Goal: Task Accomplishment & Management: Manage account settings

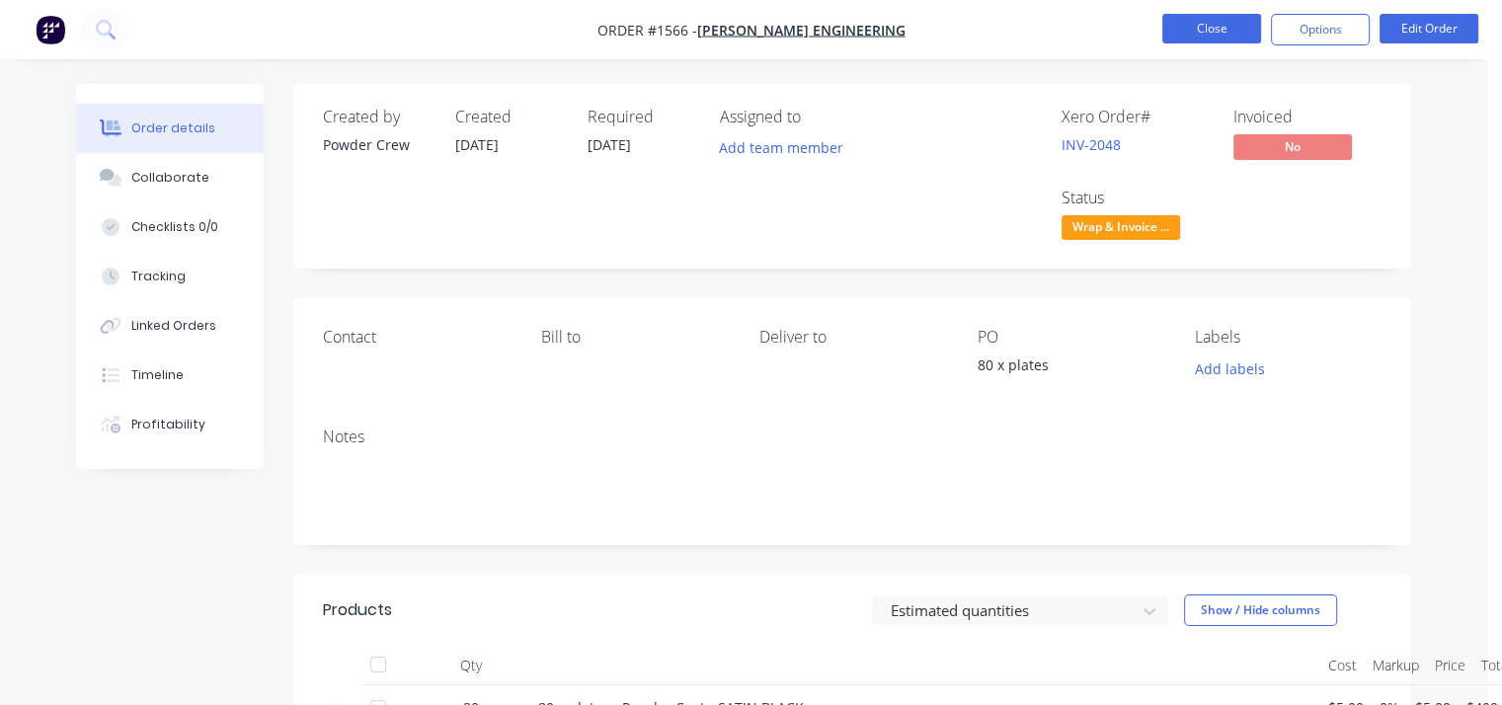
click at [1178, 27] on button "Close" at bounding box center [1211, 29] width 99 height 30
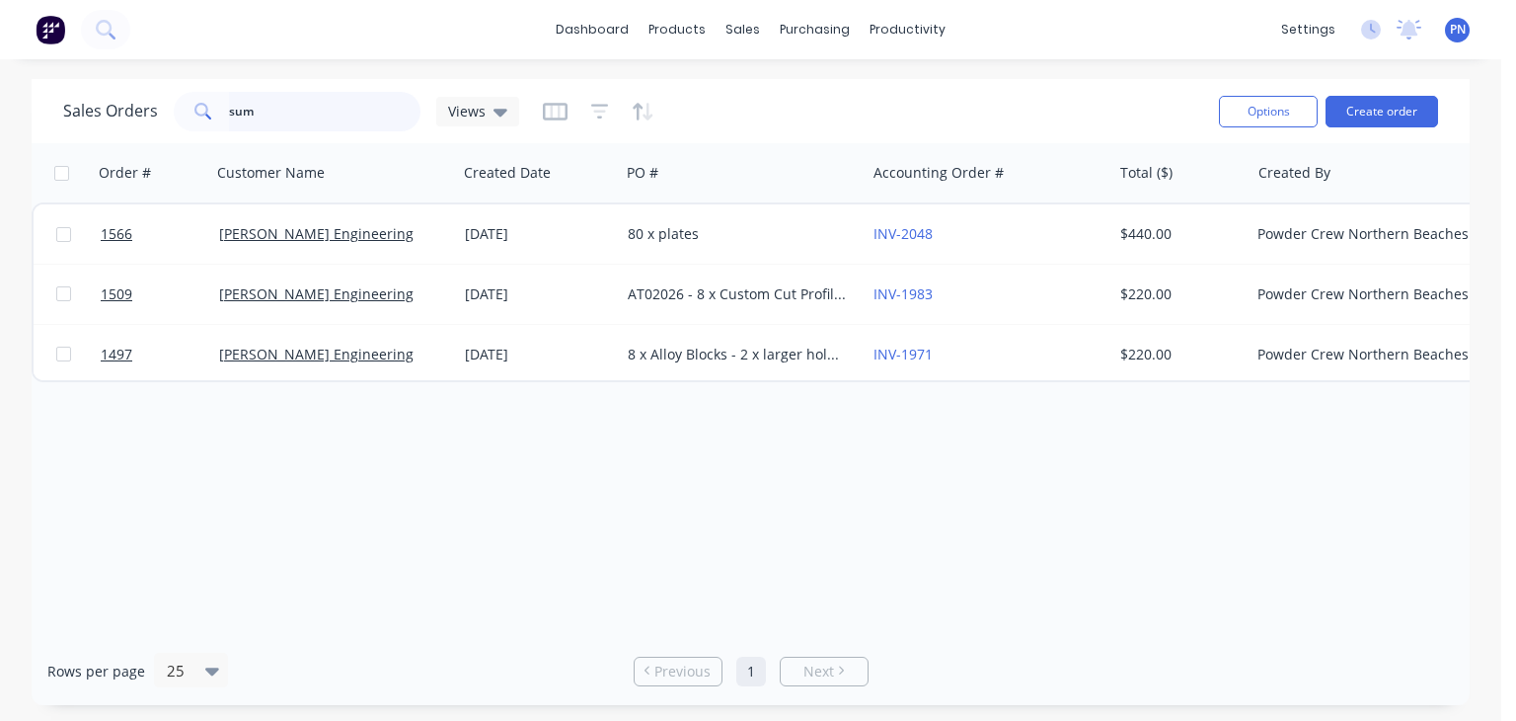
click at [362, 113] on input "sum" at bounding box center [325, 111] width 193 height 39
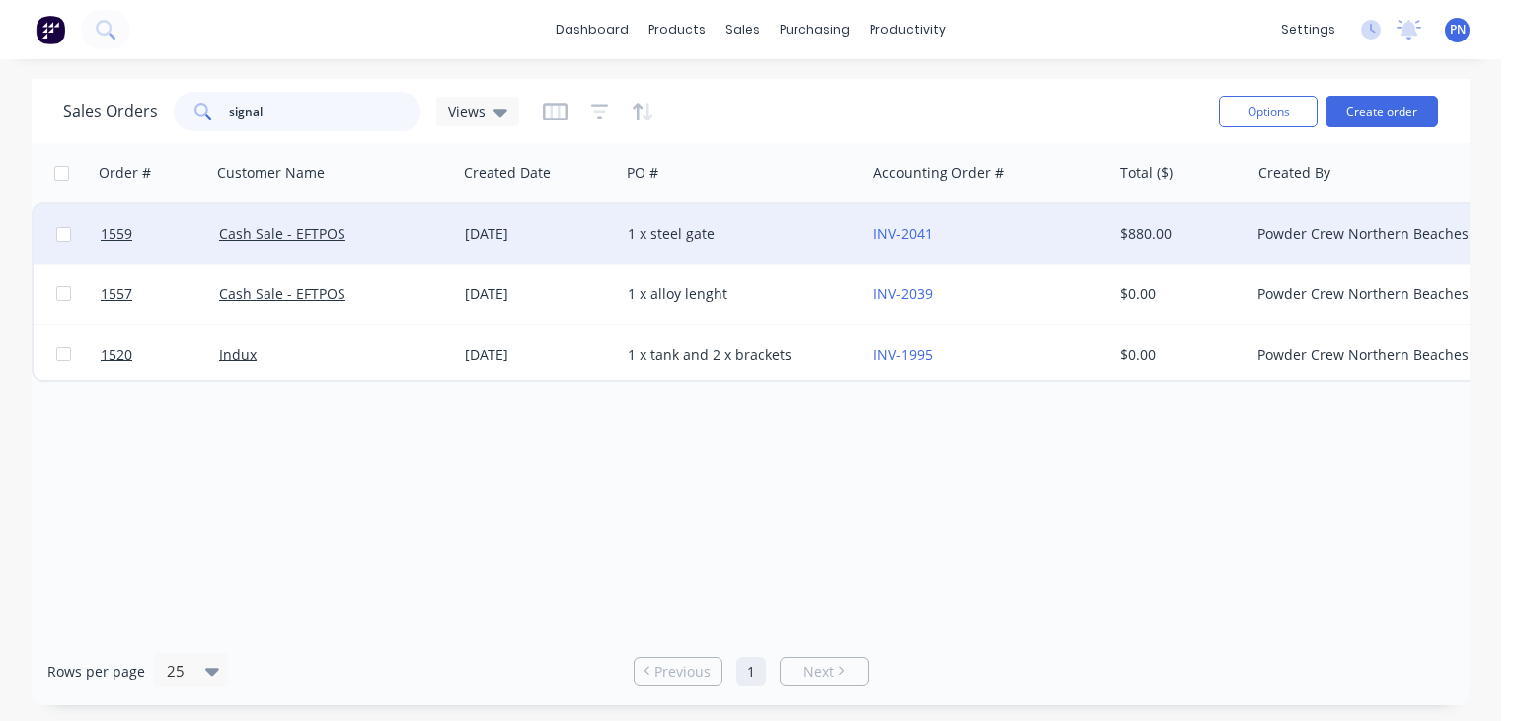
type input "signal"
click at [391, 234] on div "Cash Sale - EFTPOS" at bounding box center [328, 234] width 219 height 20
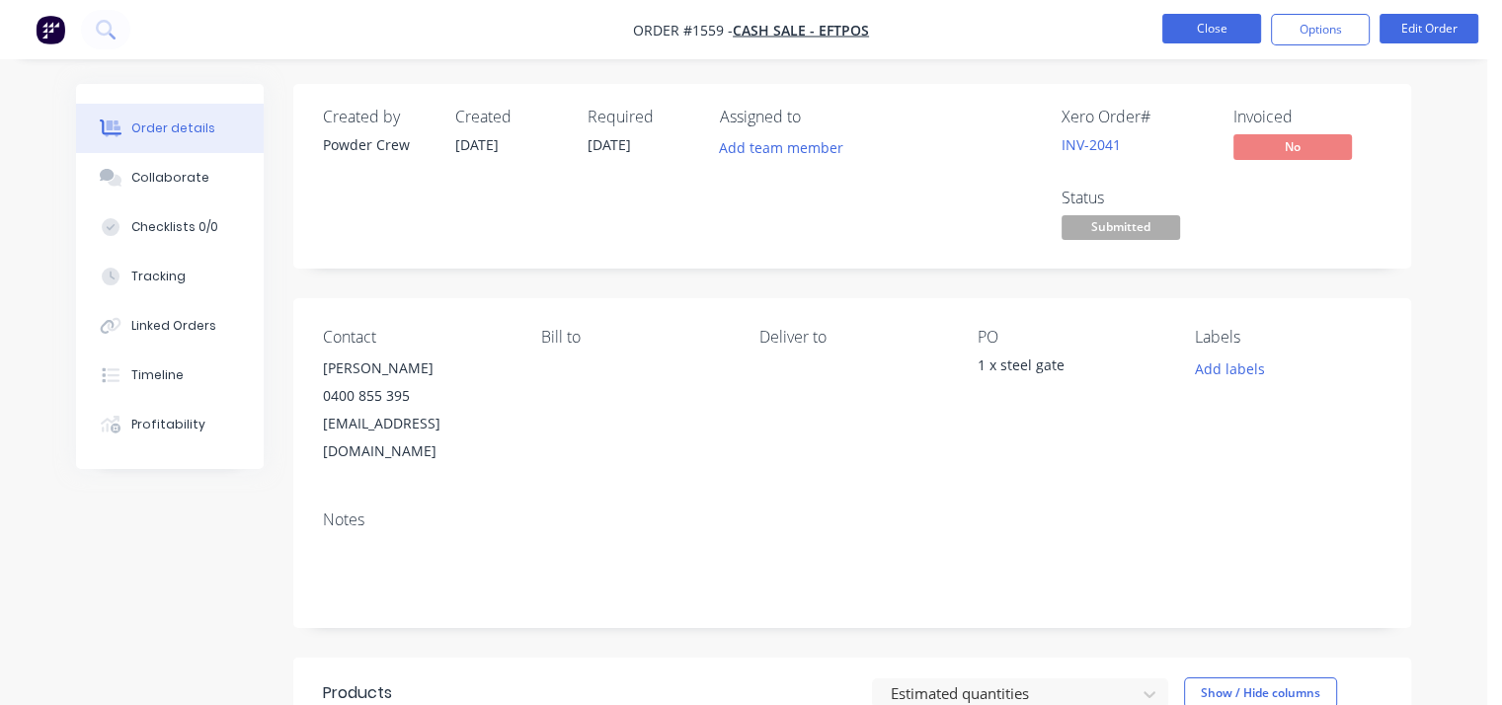
click at [1221, 34] on button "Close" at bounding box center [1211, 29] width 99 height 30
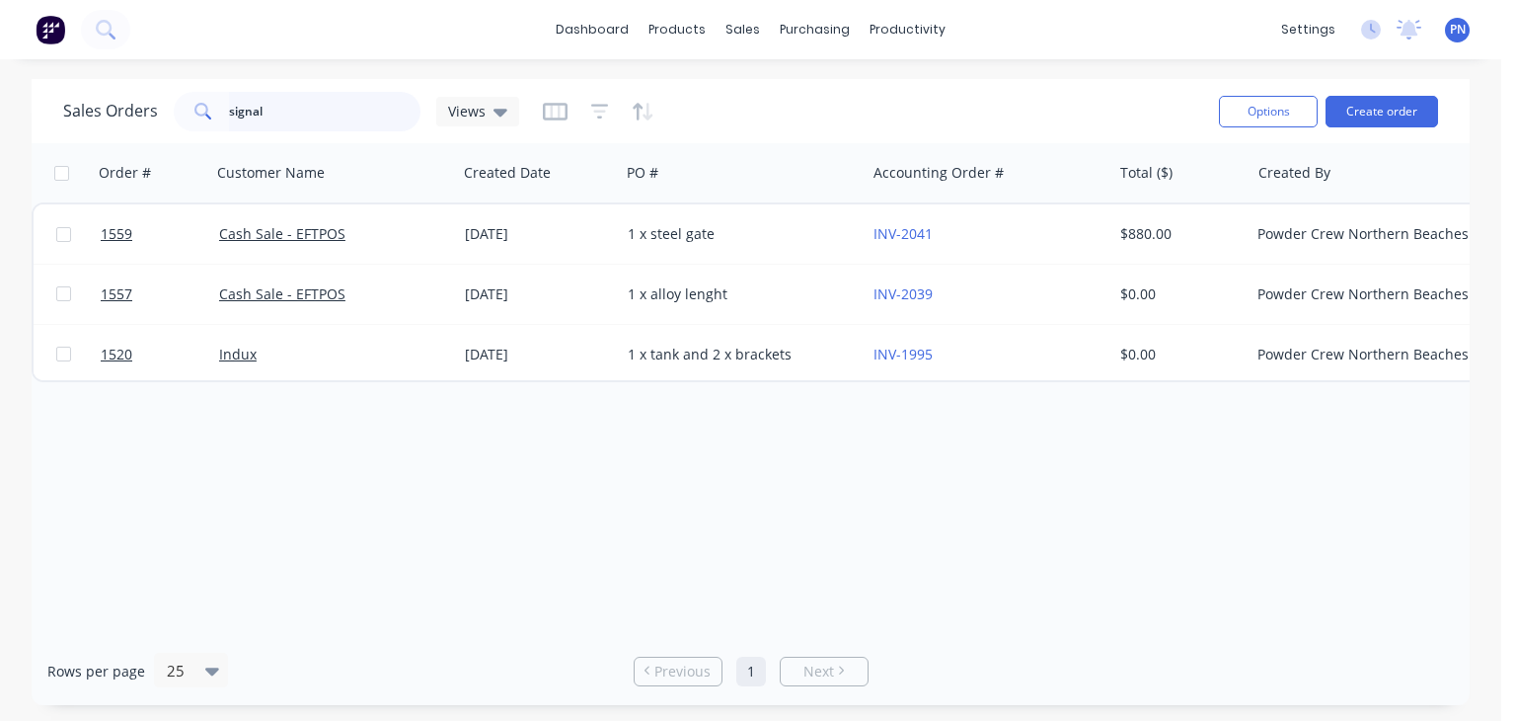
click at [276, 112] on input "signal" at bounding box center [325, 111] width 193 height 39
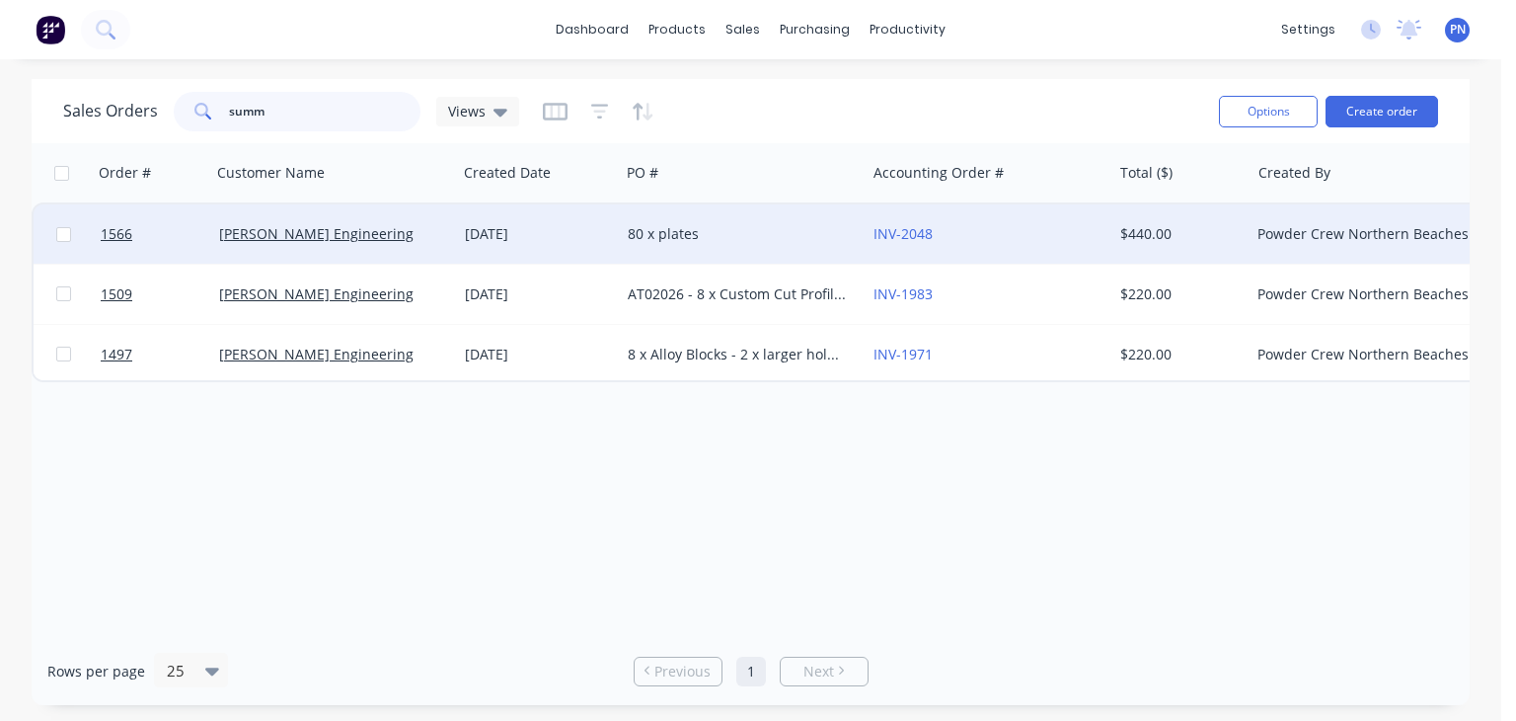
type input "summ"
click at [746, 233] on div "80 x plates" at bounding box center [737, 234] width 219 height 20
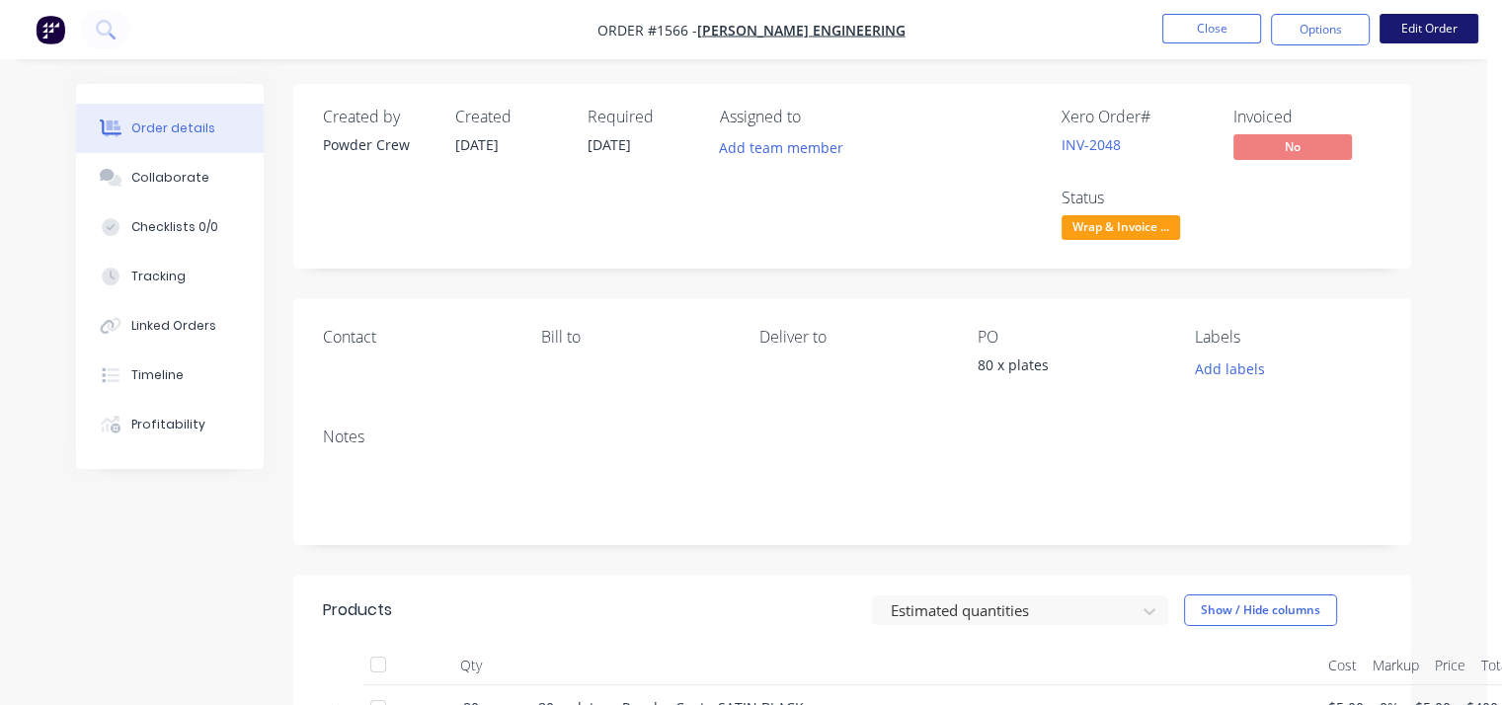
click at [1407, 21] on button "Edit Order" at bounding box center [1428, 29] width 99 height 30
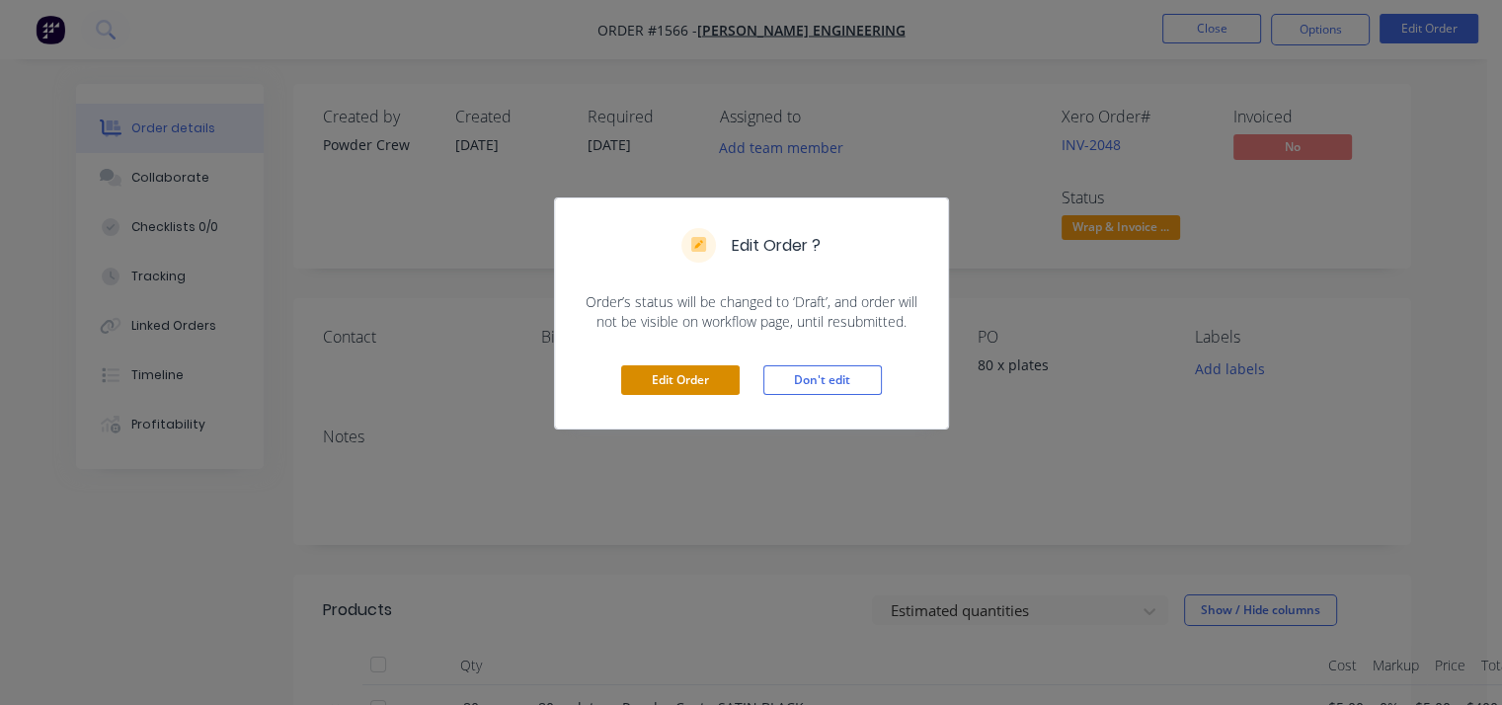
click at [688, 372] on button "Edit Order" at bounding box center [680, 380] width 118 height 30
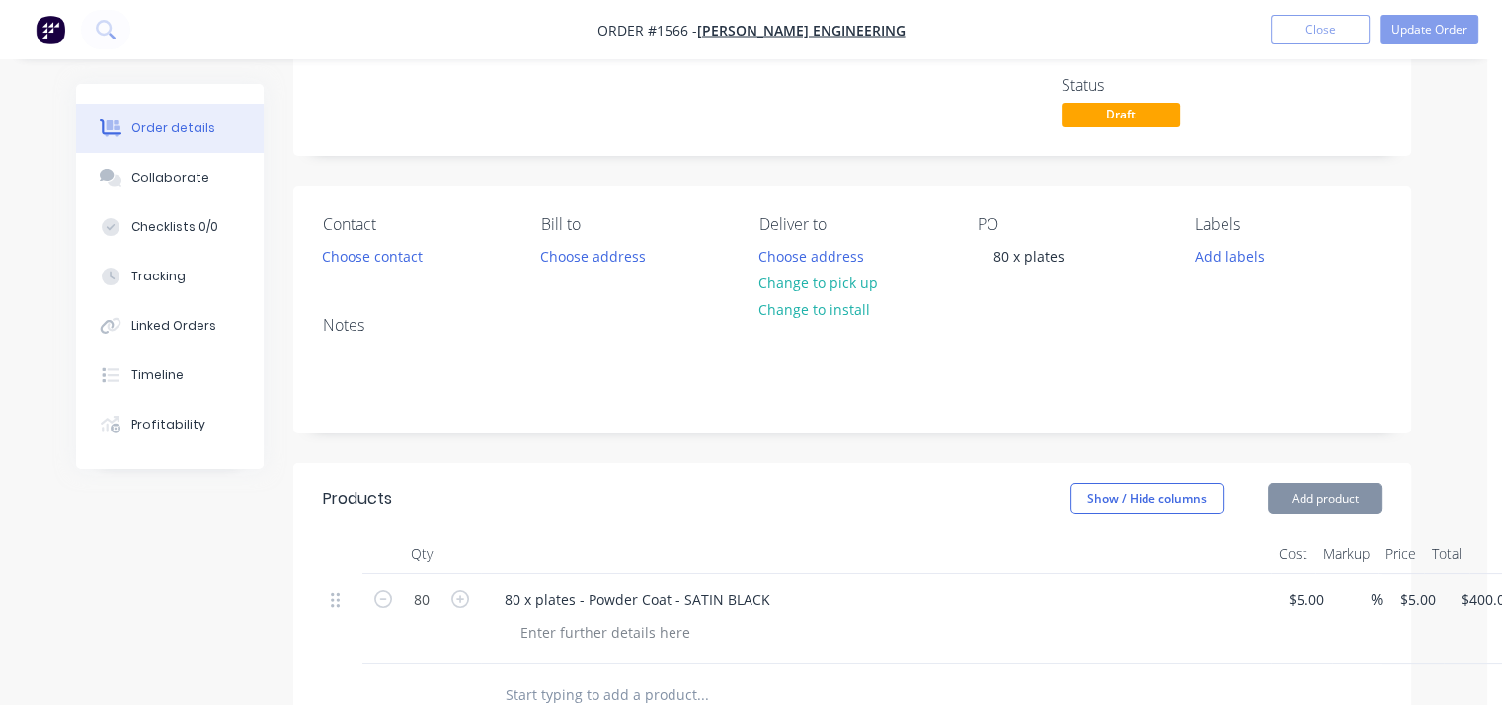
scroll to position [197, 0]
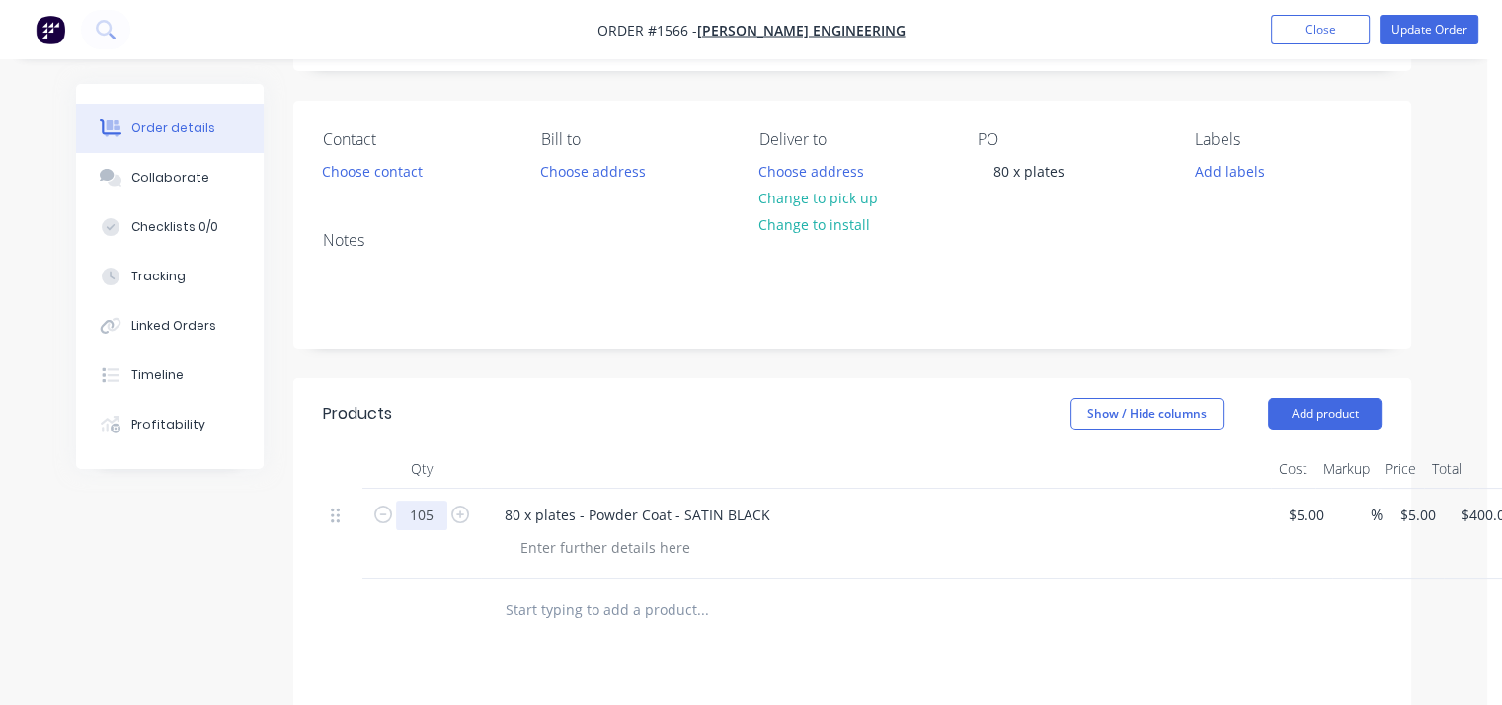
type input "105"
type input "$525.00"
click at [868, 515] on div "80 x plates - Powder Coat - SATIN BLACK" at bounding box center [876, 515] width 774 height 29
drag, startPoint x: 517, startPoint y: 514, endPoint x: 423, endPoint y: 514, distance: 94.8
click at [423, 514] on div "105 80 x plates - Powder Coat - SATIN BLACK $5.00 $5.00 % $5.00 $5.00 $525.00 $…" at bounding box center [852, 534] width 1058 height 90
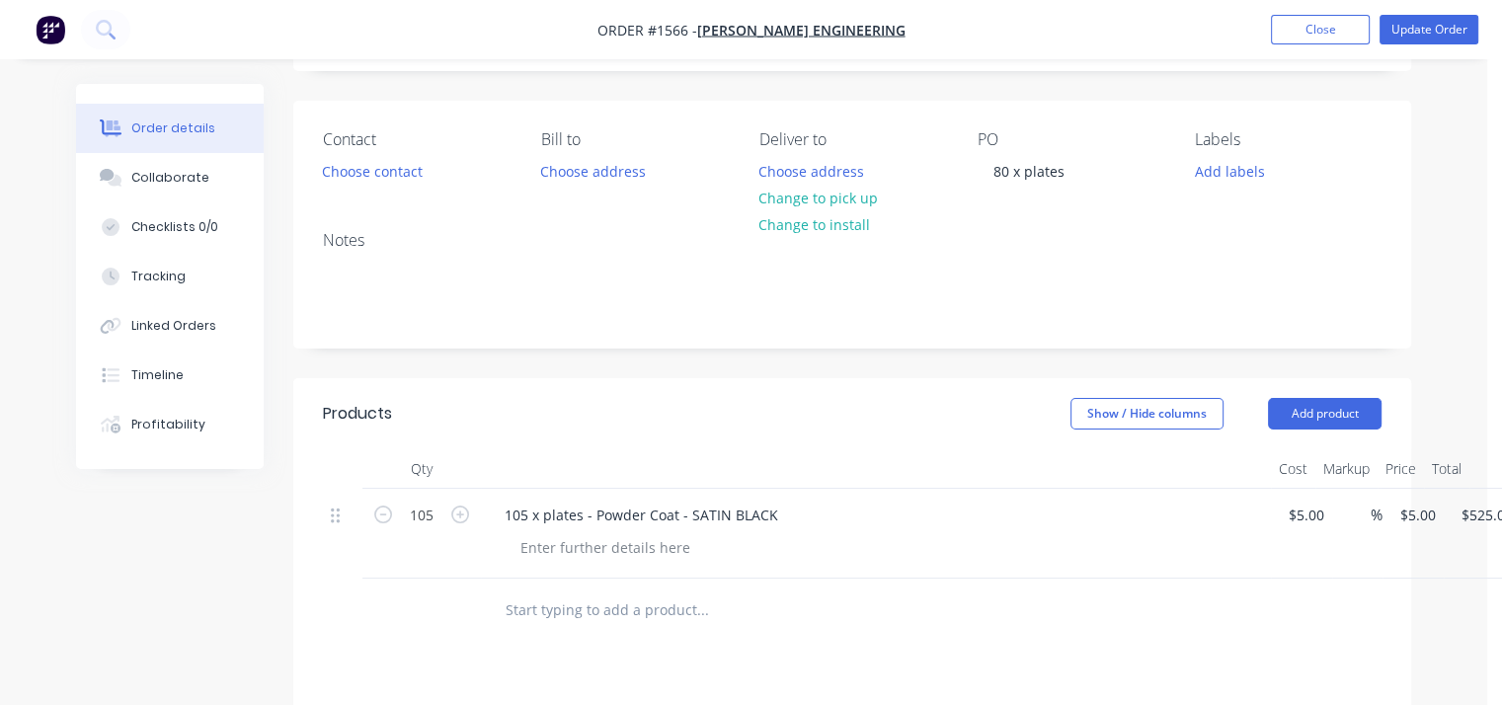
drag, startPoint x: 685, startPoint y: 454, endPoint x: 894, endPoint y: 323, distance: 247.1
click at [707, 441] on div "Products Show / Hide columns Add product Qty Cost Markup Price Total 105 105 x …" at bounding box center [852, 510] width 1118 height 265
drag, startPoint x: 1008, startPoint y: 175, endPoint x: 810, endPoint y: 201, distance: 200.2
click at [810, 201] on div "Contact Choose contact [PERSON_NAME] to Choose address Deliver to Choose addres…" at bounding box center [852, 158] width 1118 height 115
click at [992, 353] on div "Created by Powder Crew Created [DATE] Required [DATE] Assigned to Add team memb…" at bounding box center [852, 501] width 1118 height 1230
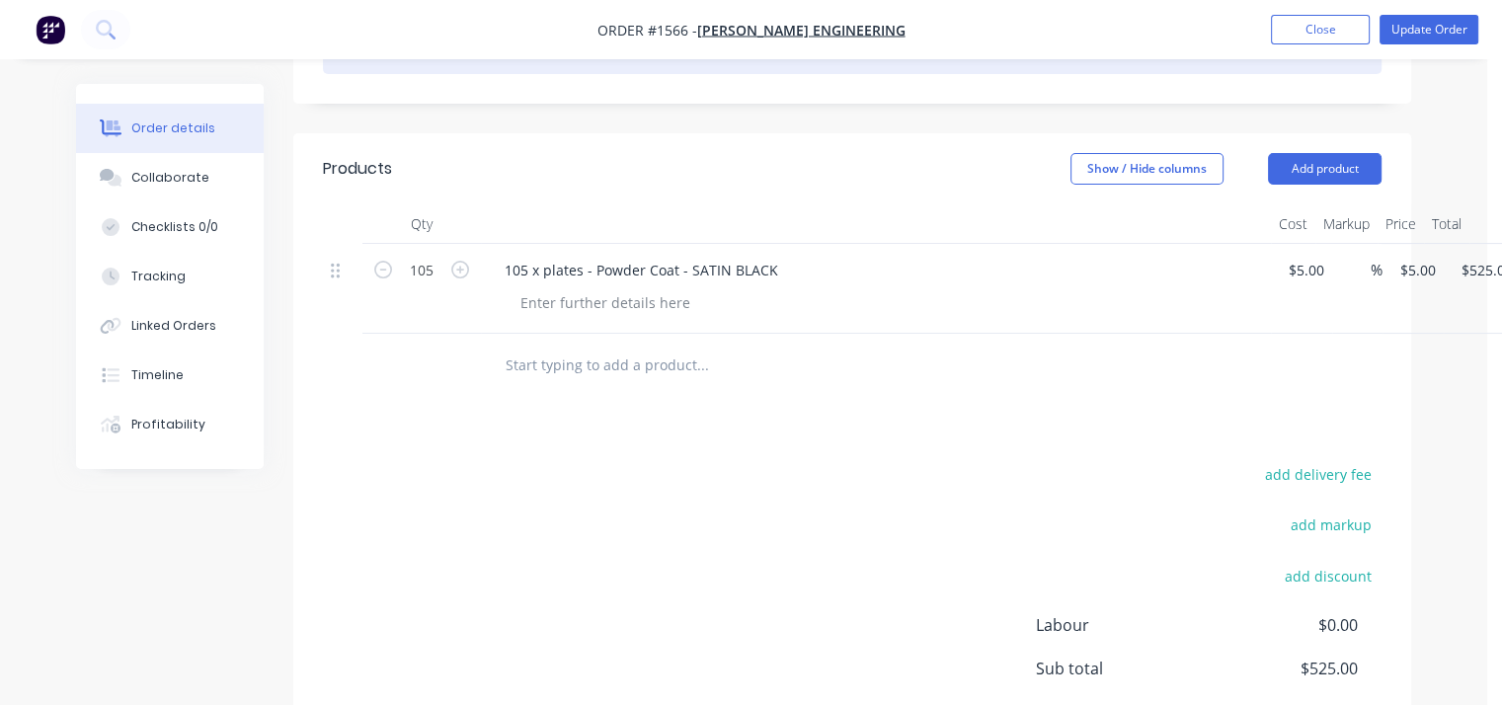
scroll to position [243, 0]
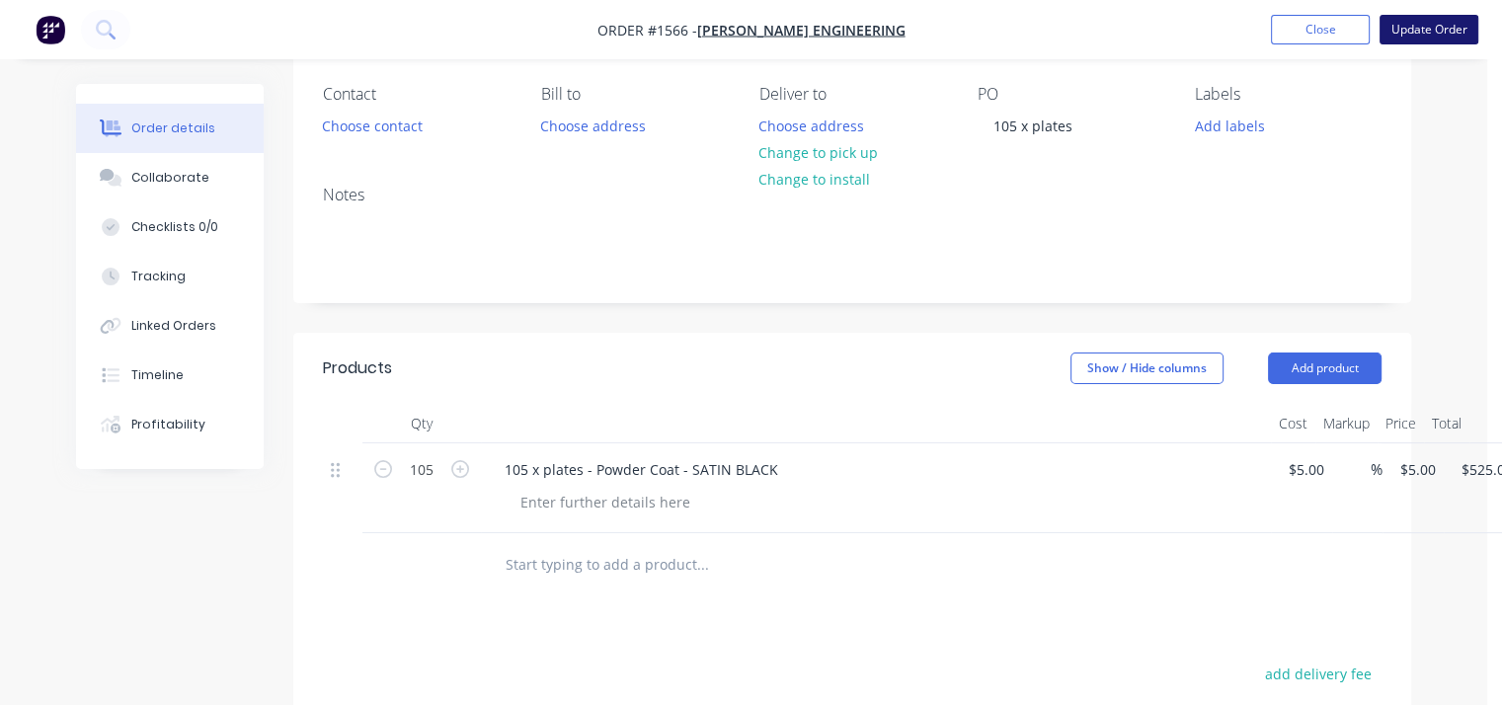
click at [1419, 33] on button "Update Order" at bounding box center [1428, 30] width 99 height 30
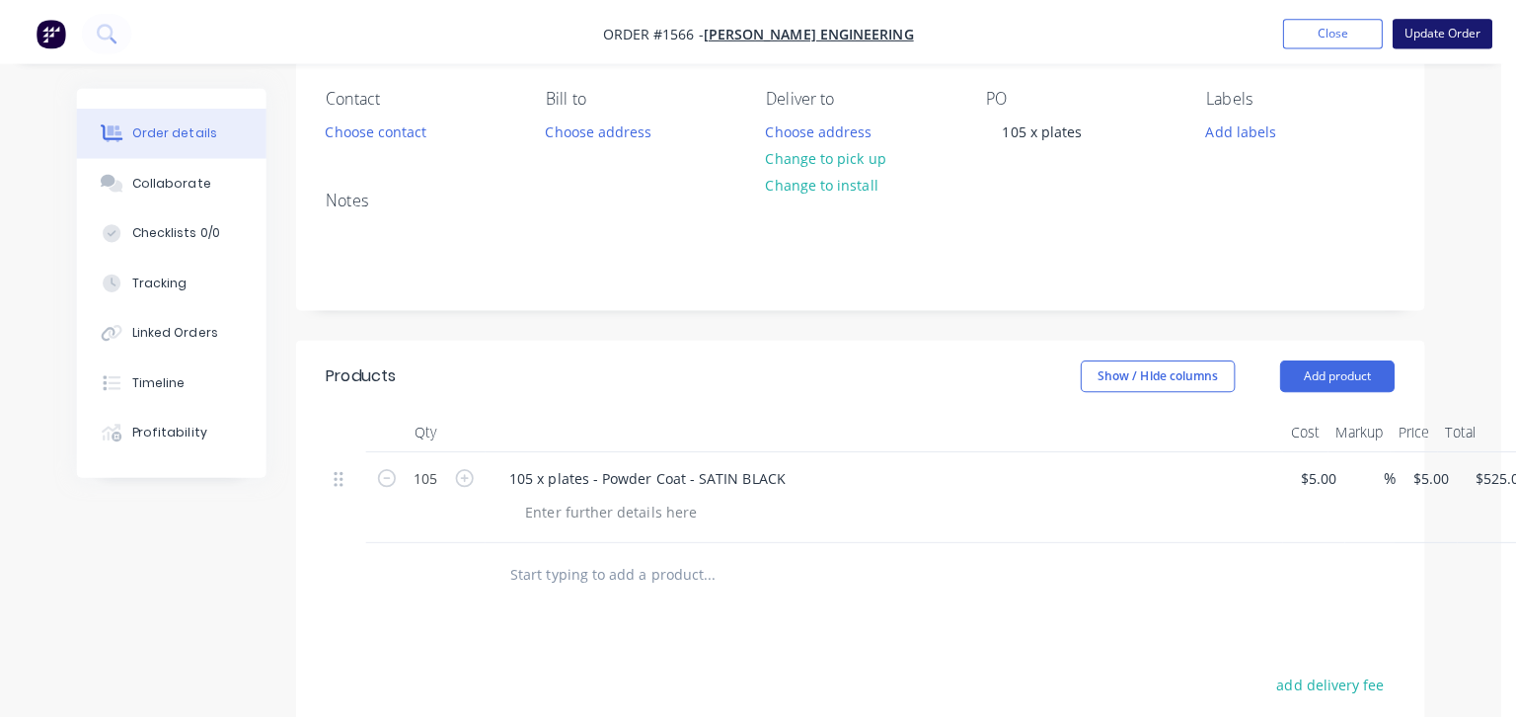
scroll to position [0, 0]
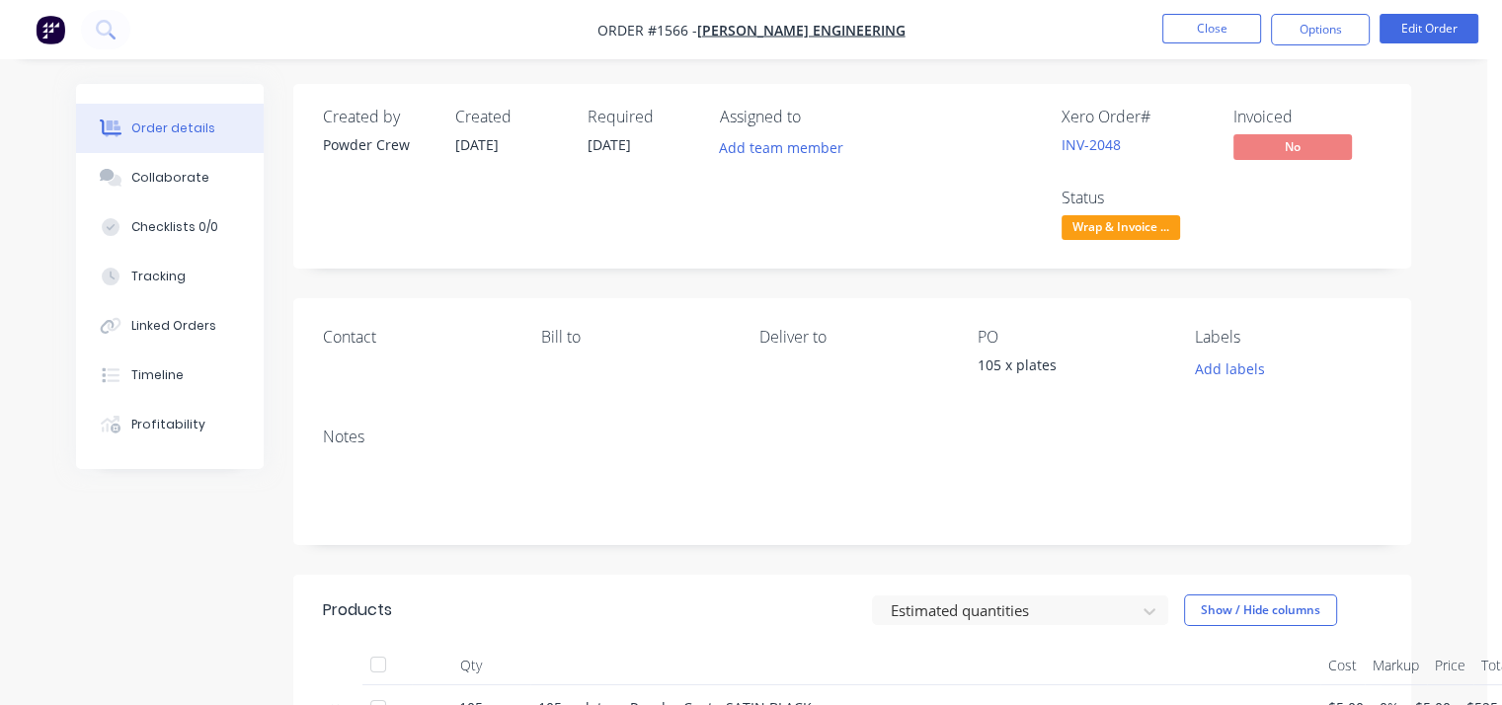
click at [1195, 37] on button "Close" at bounding box center [1211, 29] width 99 height 30
